Goal: Find specific page/section: Find specific page/section

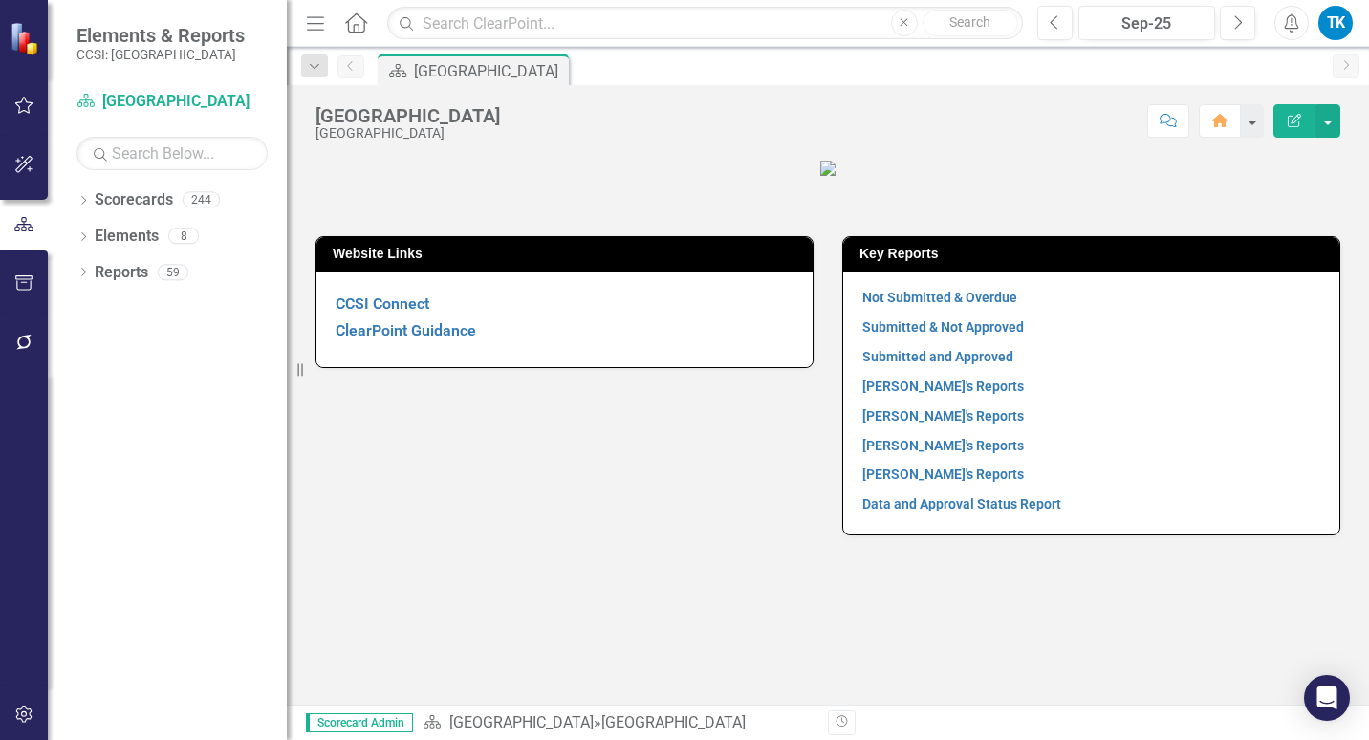
drag, startPoint x: 84, startPoint y: 200, endPoint x: 163, endPoint y: 230, distance: 85.0
click at [84, 200] on icon "Dropdown" at bounding box center [82, 202] width 13 height 11
click at [98, 231] on icon "Dropdown" at bounding box center [93, 234] width 14 height 11
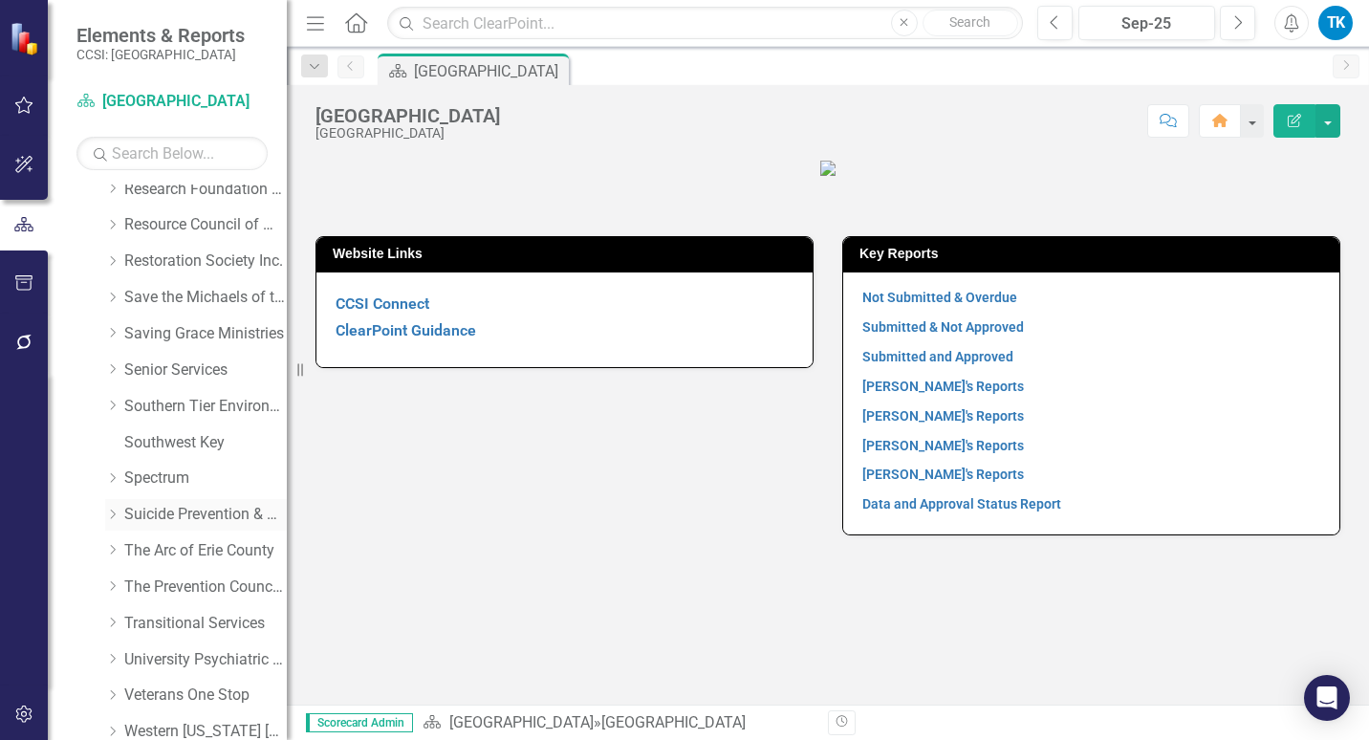
scroll to position [1052, 0]
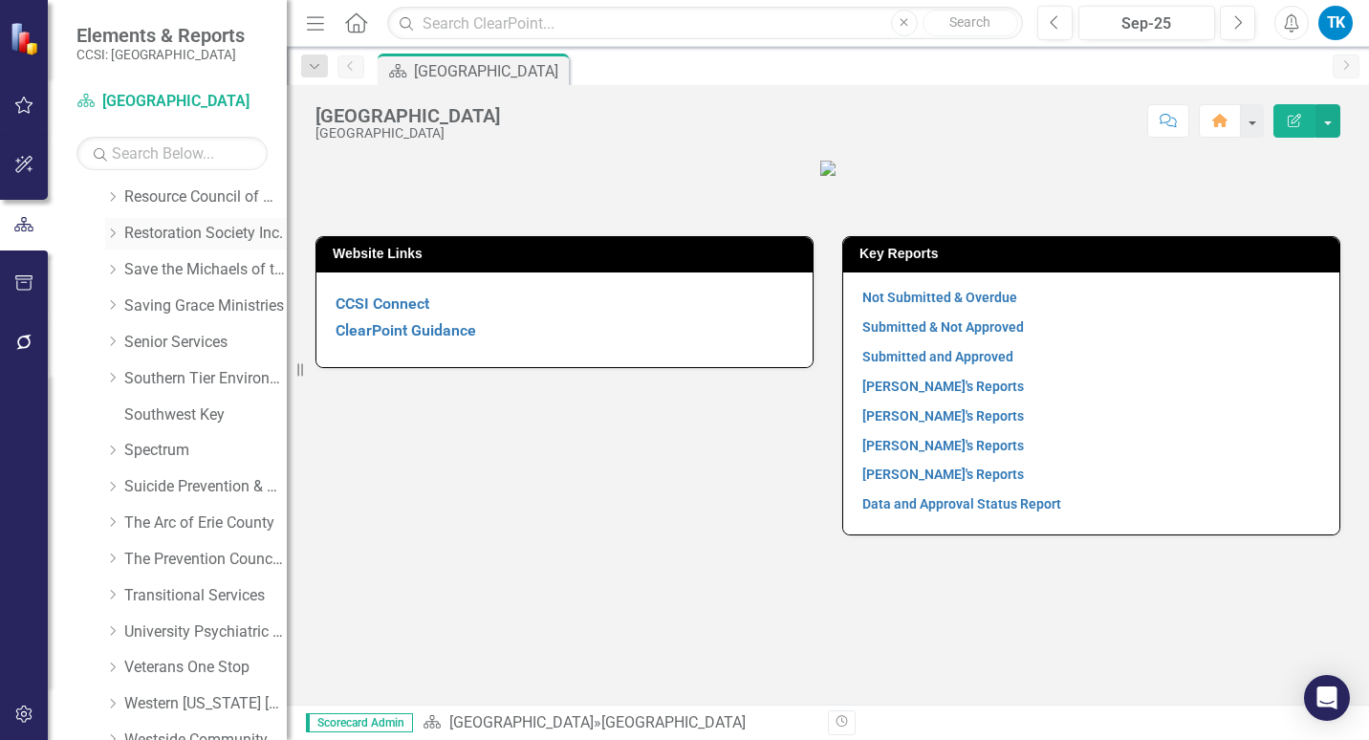
click at [114, 231] on icon at bounding box center [113, 233] width 5 height 10
click at [181, 228] on link "Restoration Society Inc." at bounding box center [205, 234] width 163 height 22
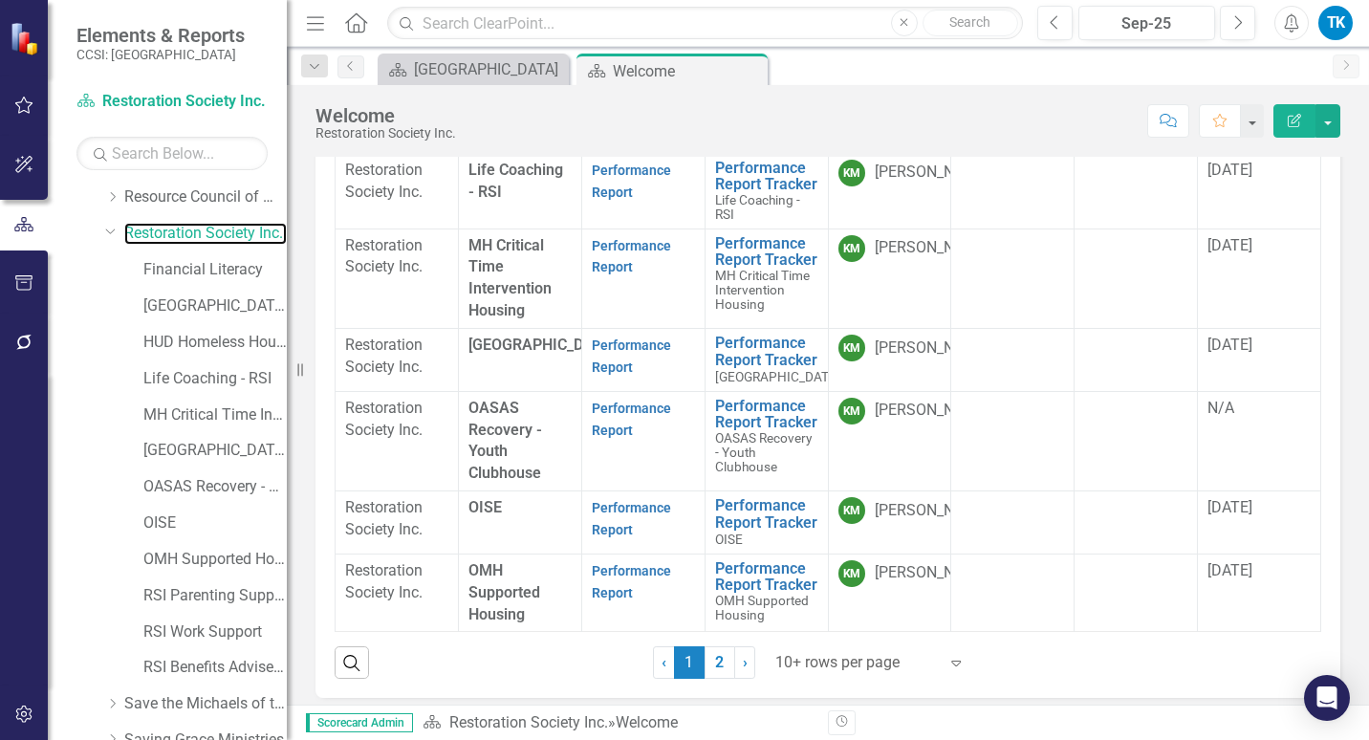
scroll to position [494, 0]
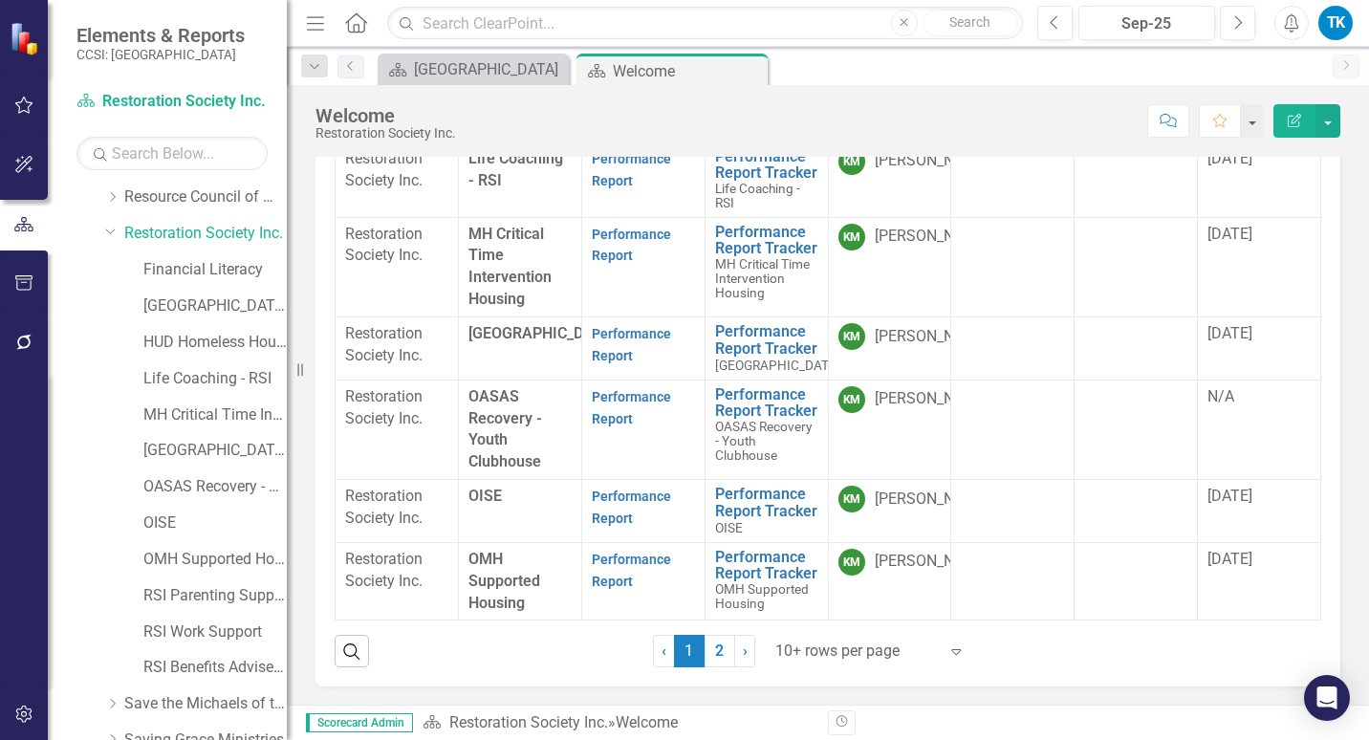
drag, startPoint x: 717, startPoint y: 647, endPoint x: 690, endPoint y: 627, distance: 33.5
click at [717, 647] on link "2" at bounding box center [720, 651] width 31 height 33
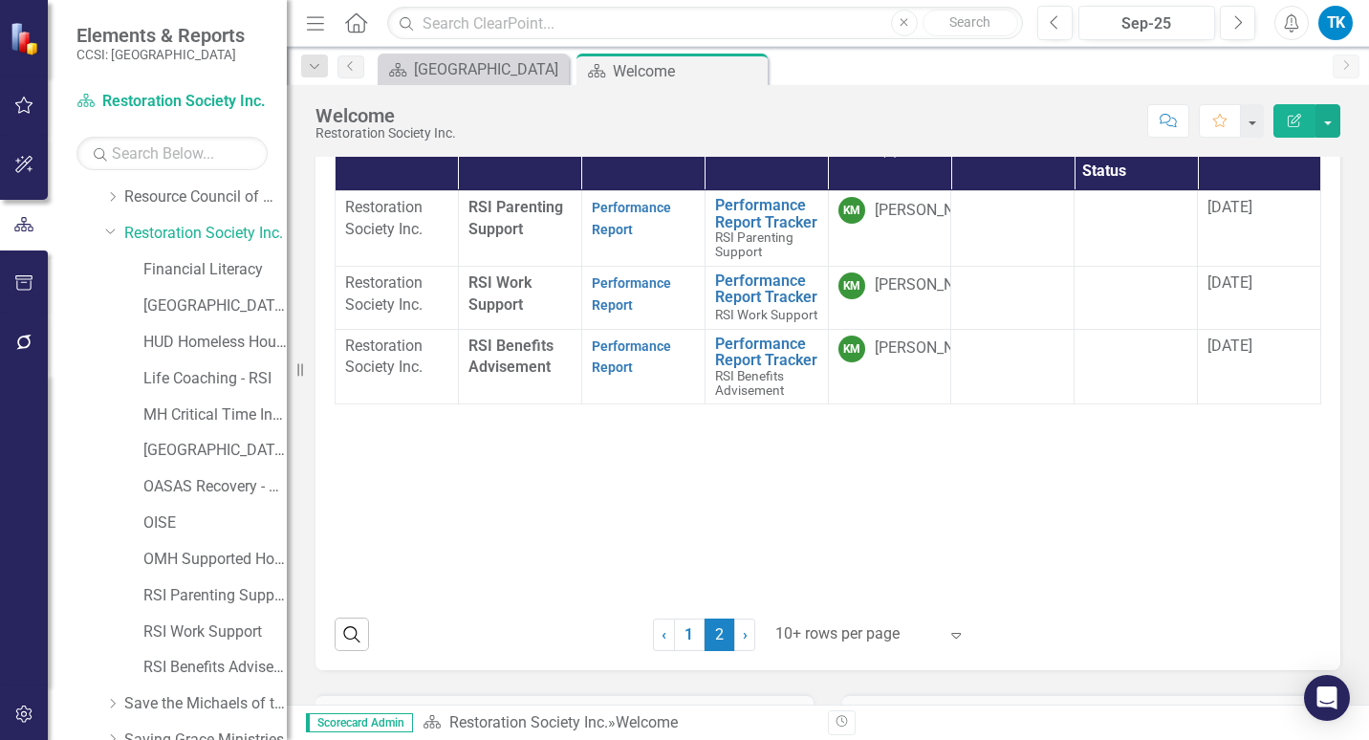
scroll to position [399, 0]
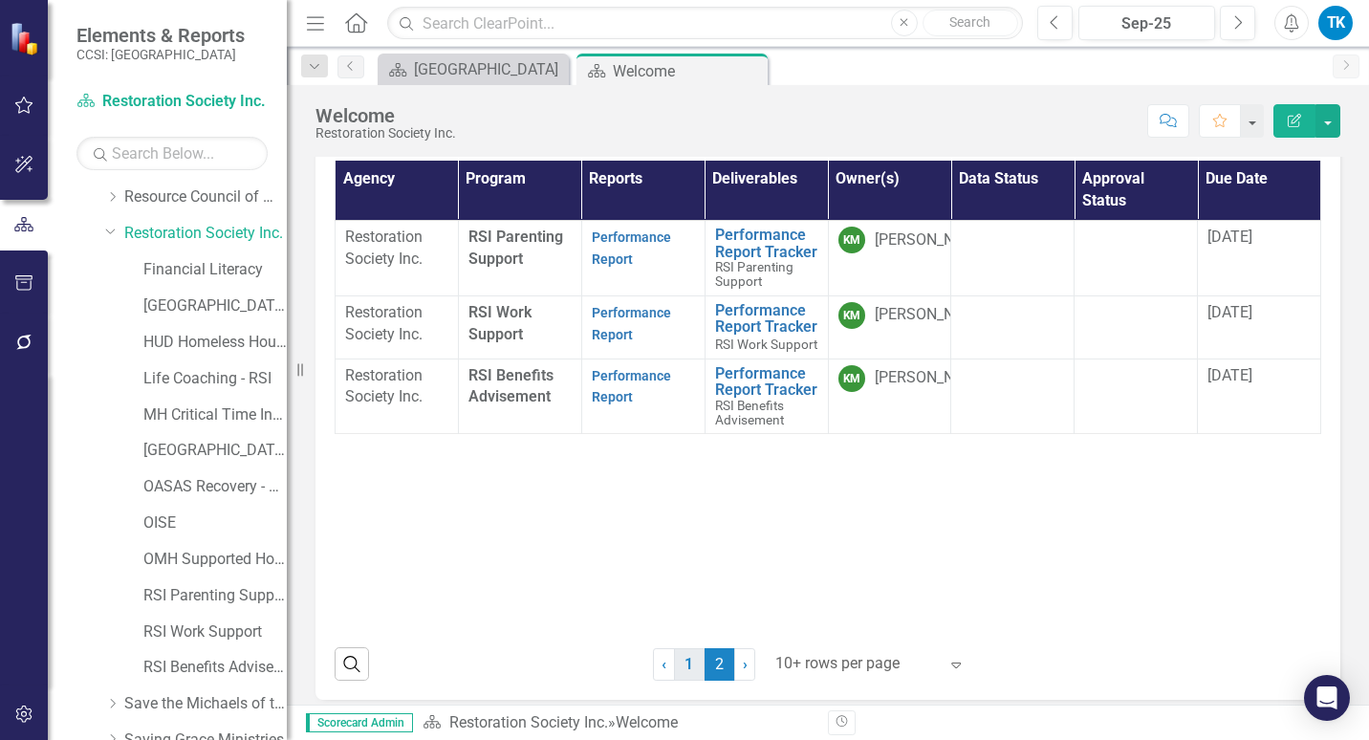
click at [684, 665] on link "1" at bounding box center [689, 664] width 31 height 33
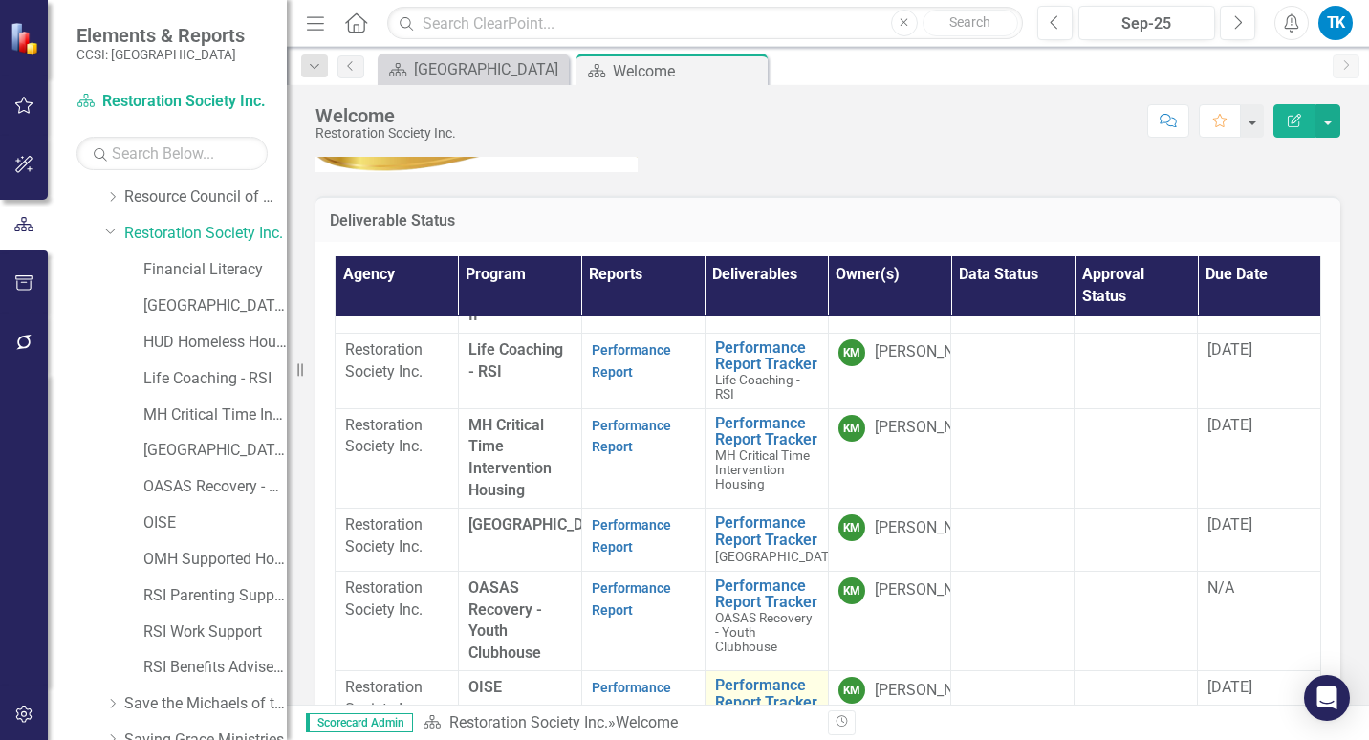
scroll to position [494, 0]
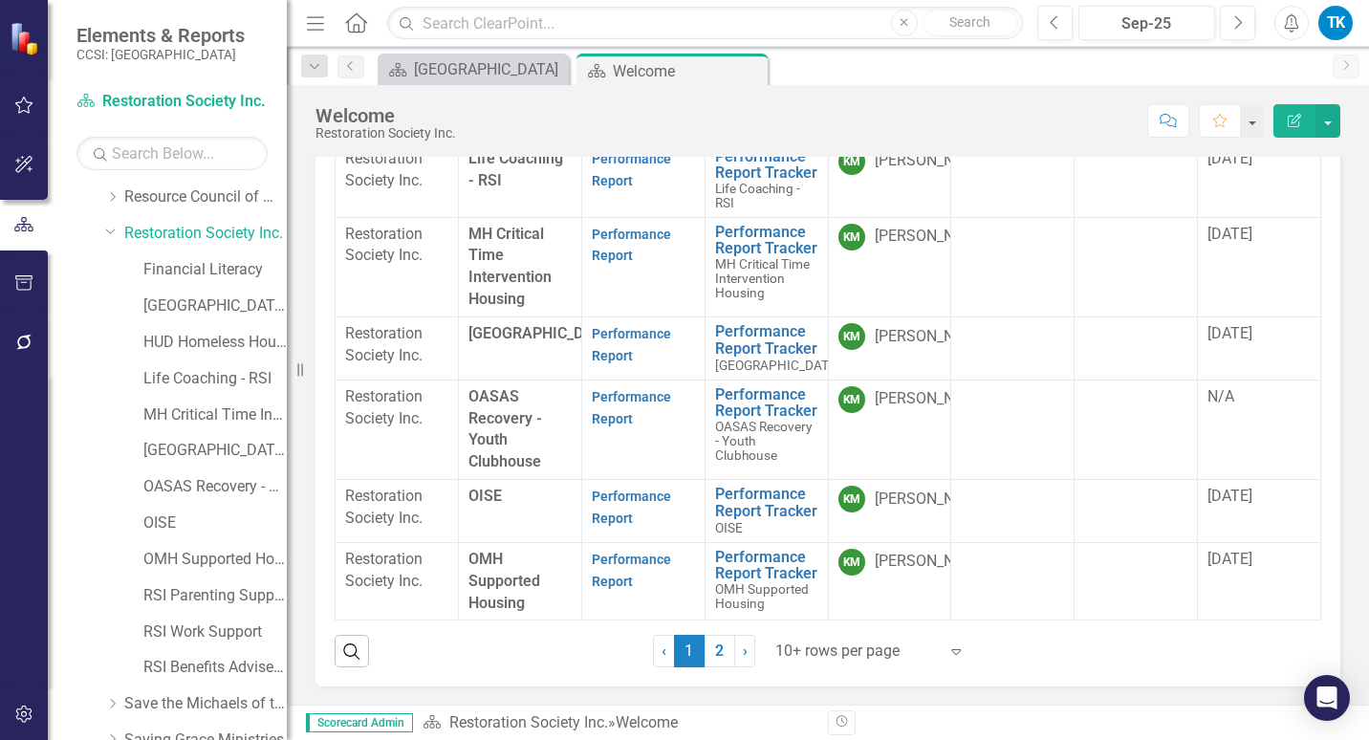
click at [717, 651] on link "2" at bounding box center [720, 651] width 31 height 33
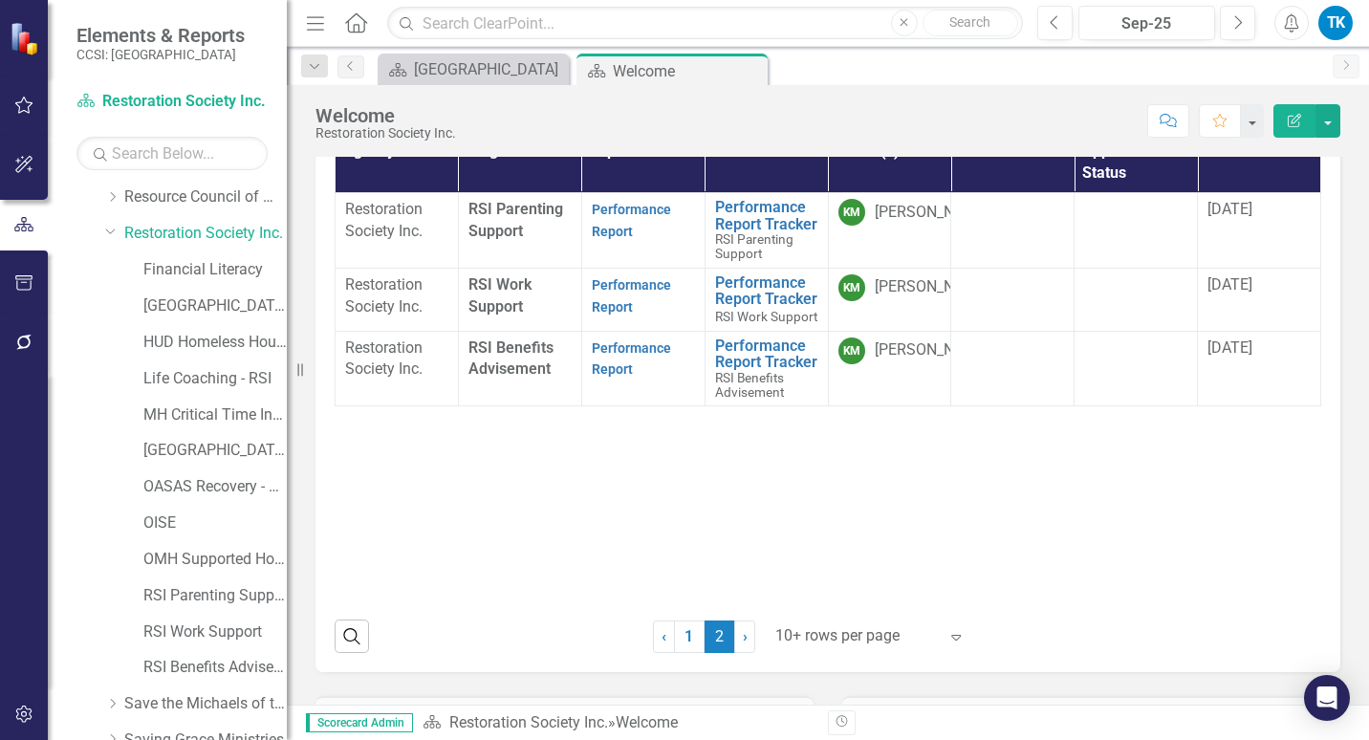
scroll to position [399, 0]
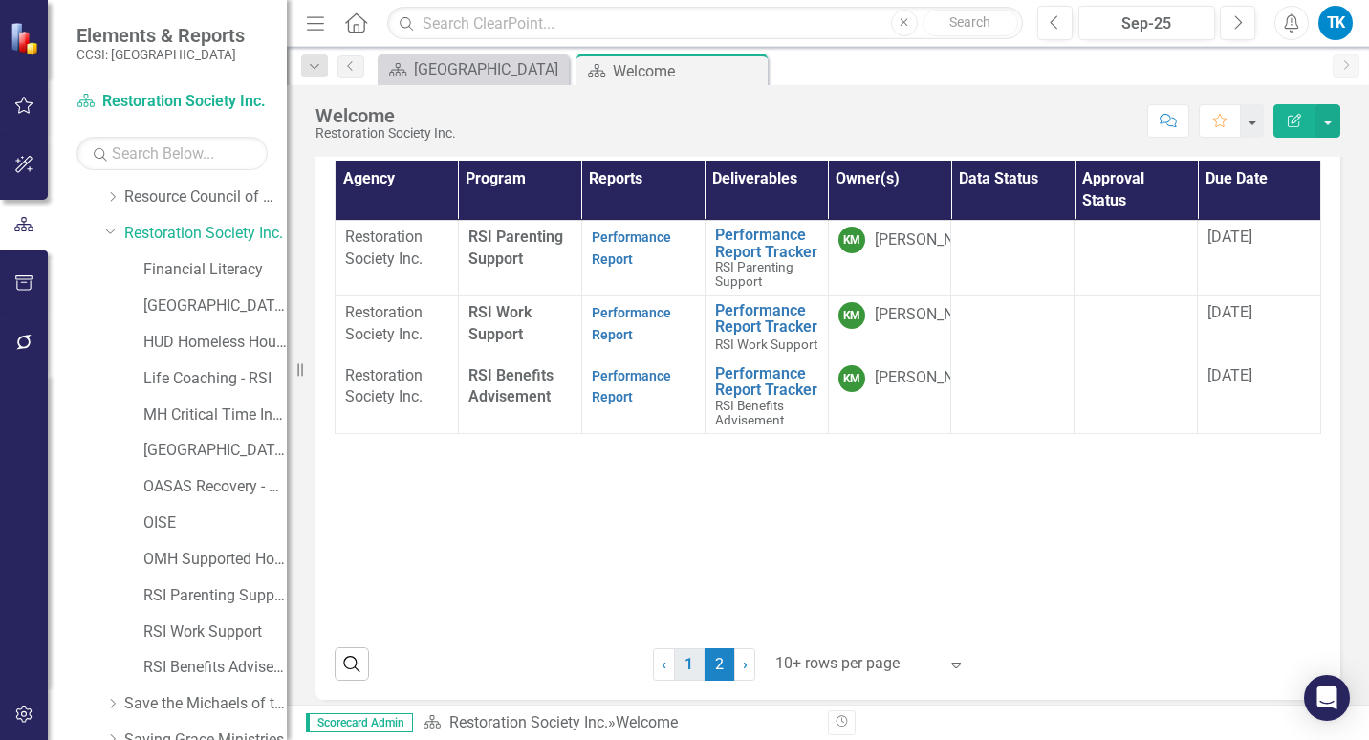
click at [684, 663] on link "1" at bounding box center [689, 664] width 31 height 33
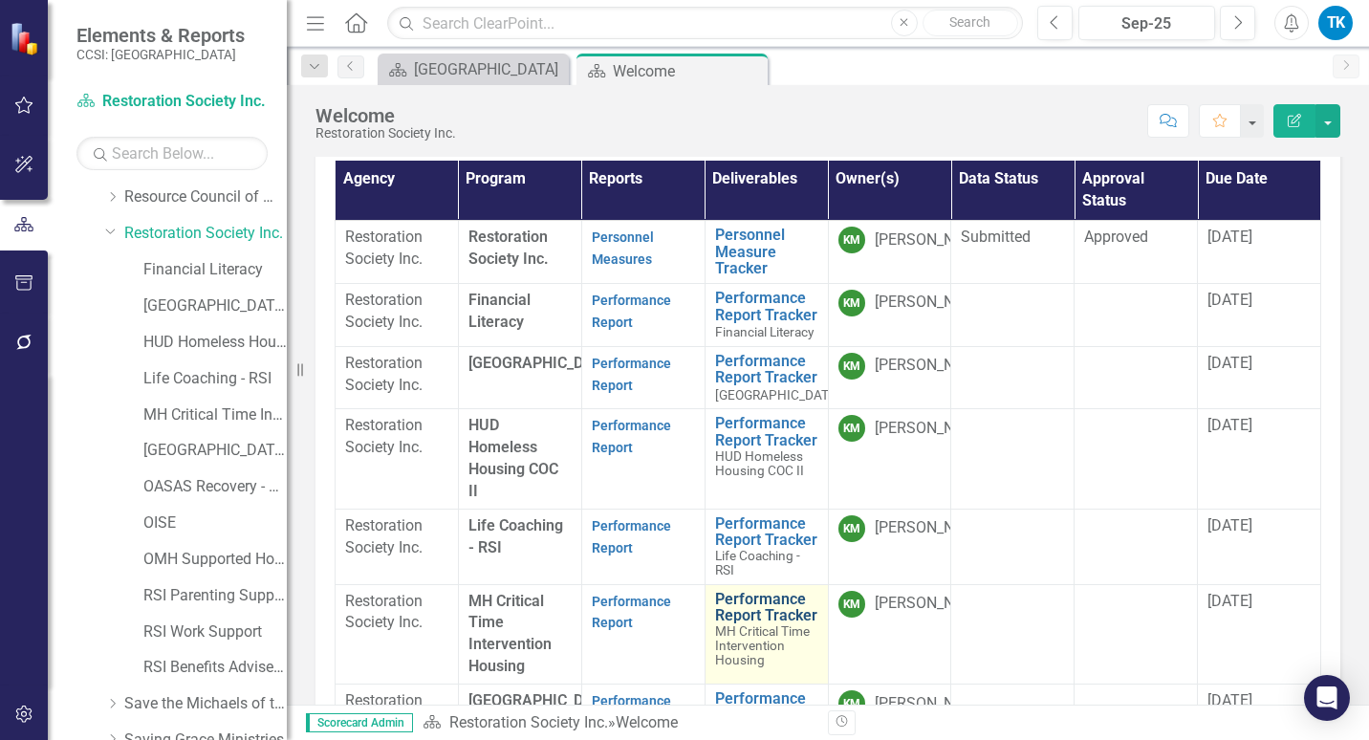
click at [715, 624] on link "Performance Report Tracker" at bounding box center [766, 607] width 103 height 33
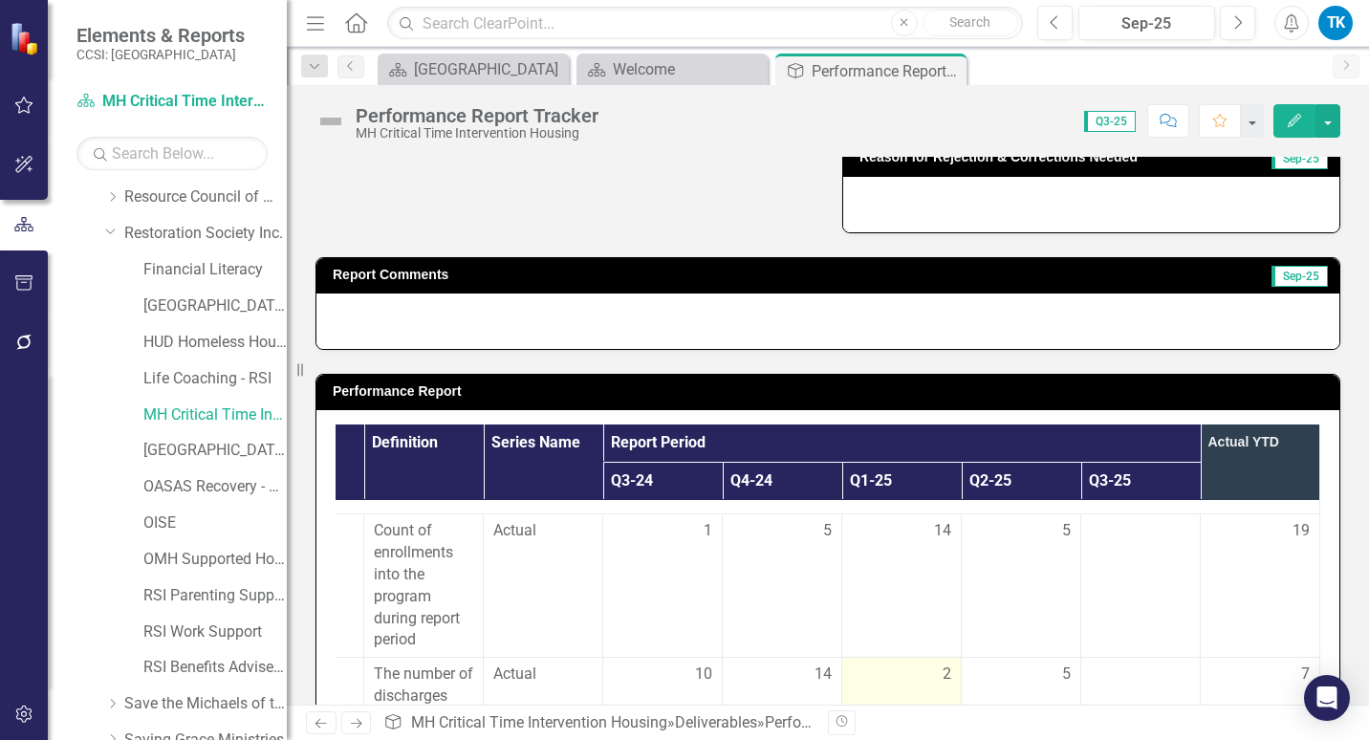
scroll to position [0, 240]
